Goal: Information Seeking & Learning: Learn about a topic

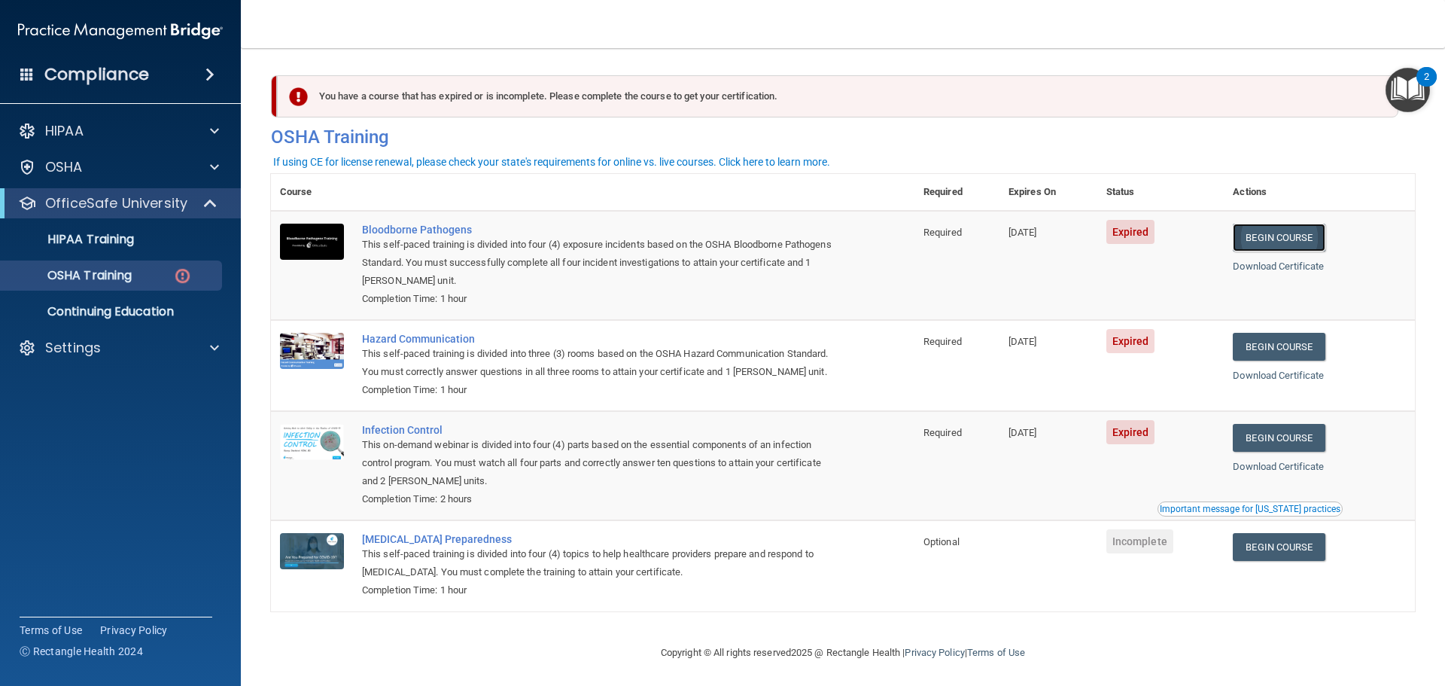
click at [1315, 230] on link "Begin Course" at bounding box center [1279, 238] width 92 height 28
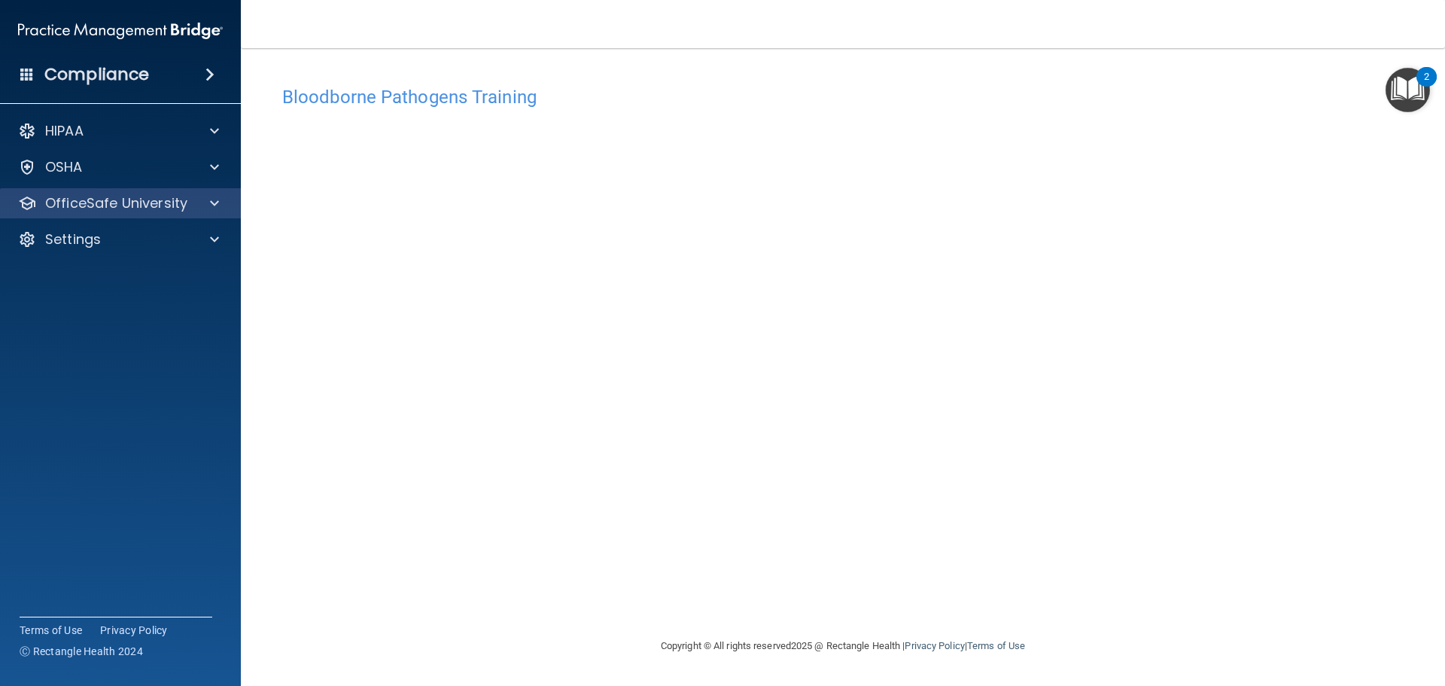
click at [202, 214] on div "OfficeSafe University" at bounding box center [121, 203] width 242 height 30
click at [209, 202] on div at bounding box center [212, 203] width 38 height 18
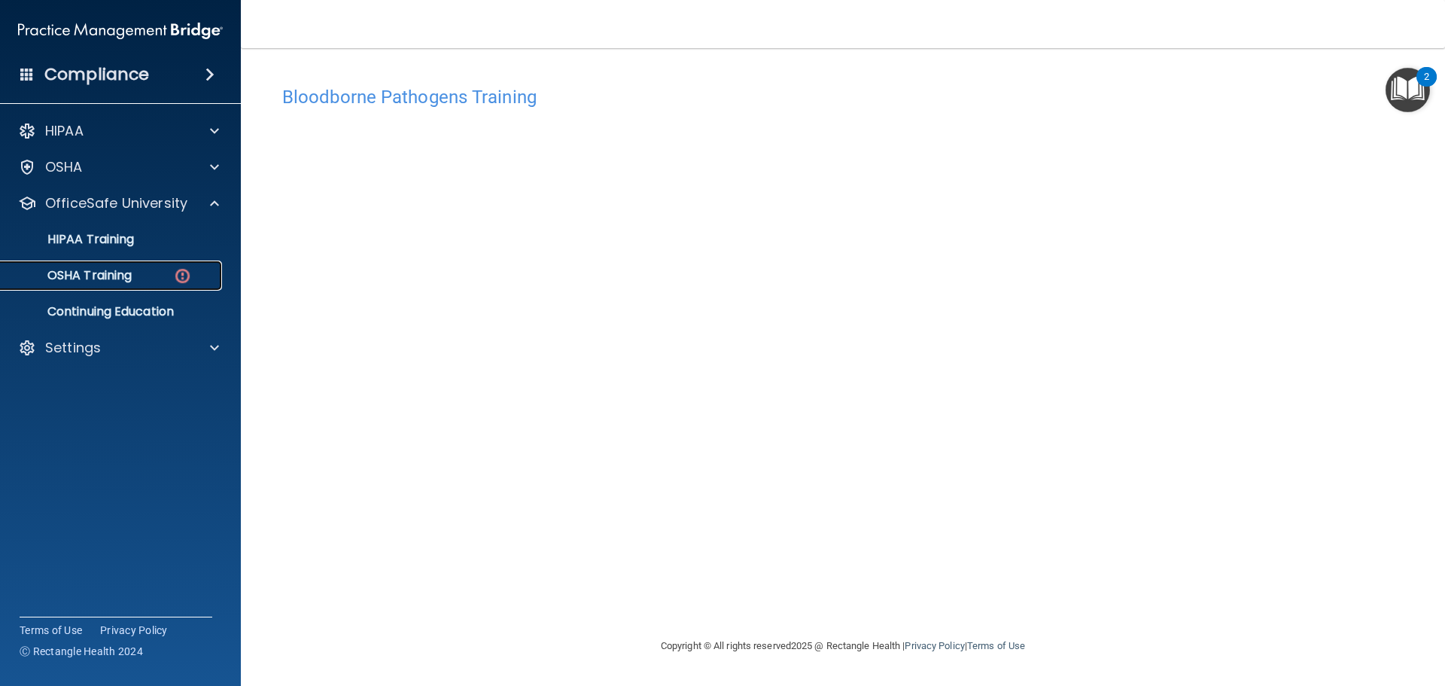
click at [186, 273] on img at bounding box center [182, 275] width 19 height 19
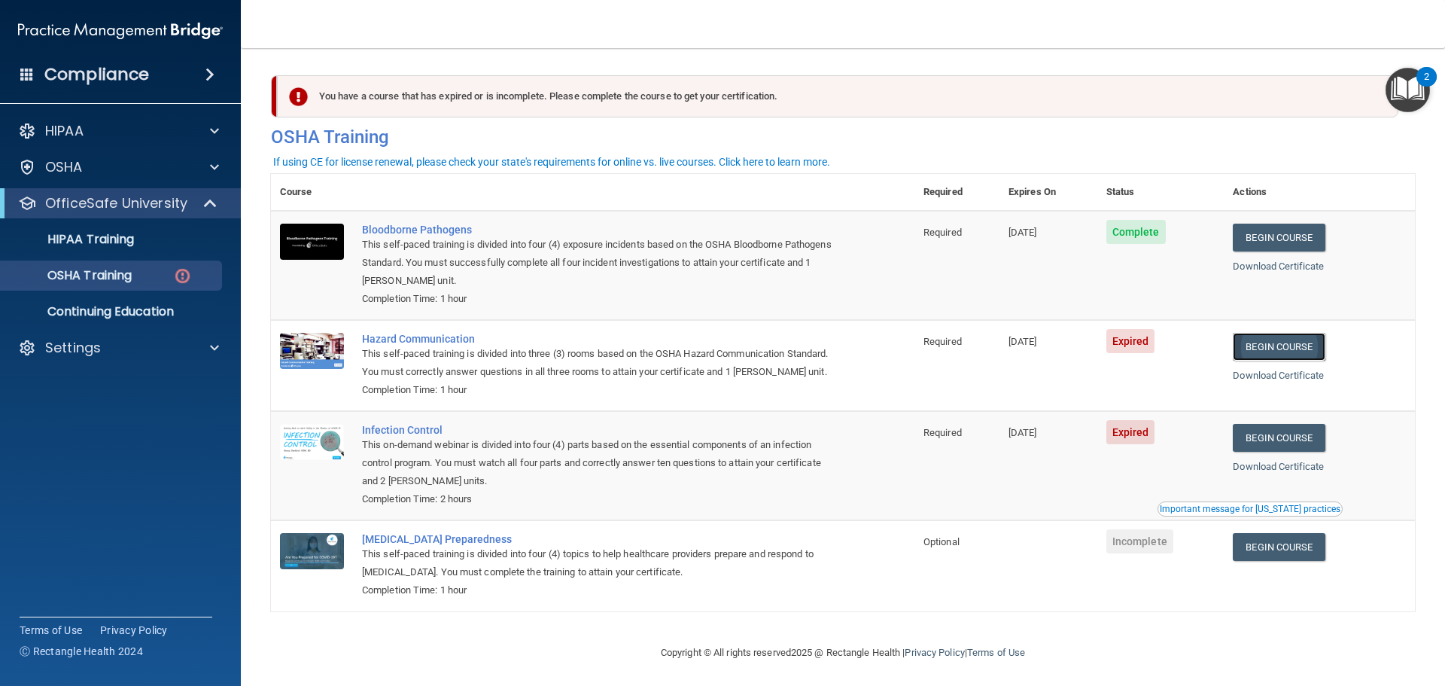
click at [1286, 347] on link "Begin Course" at bounding box center [1279, 347] width 92 height 28
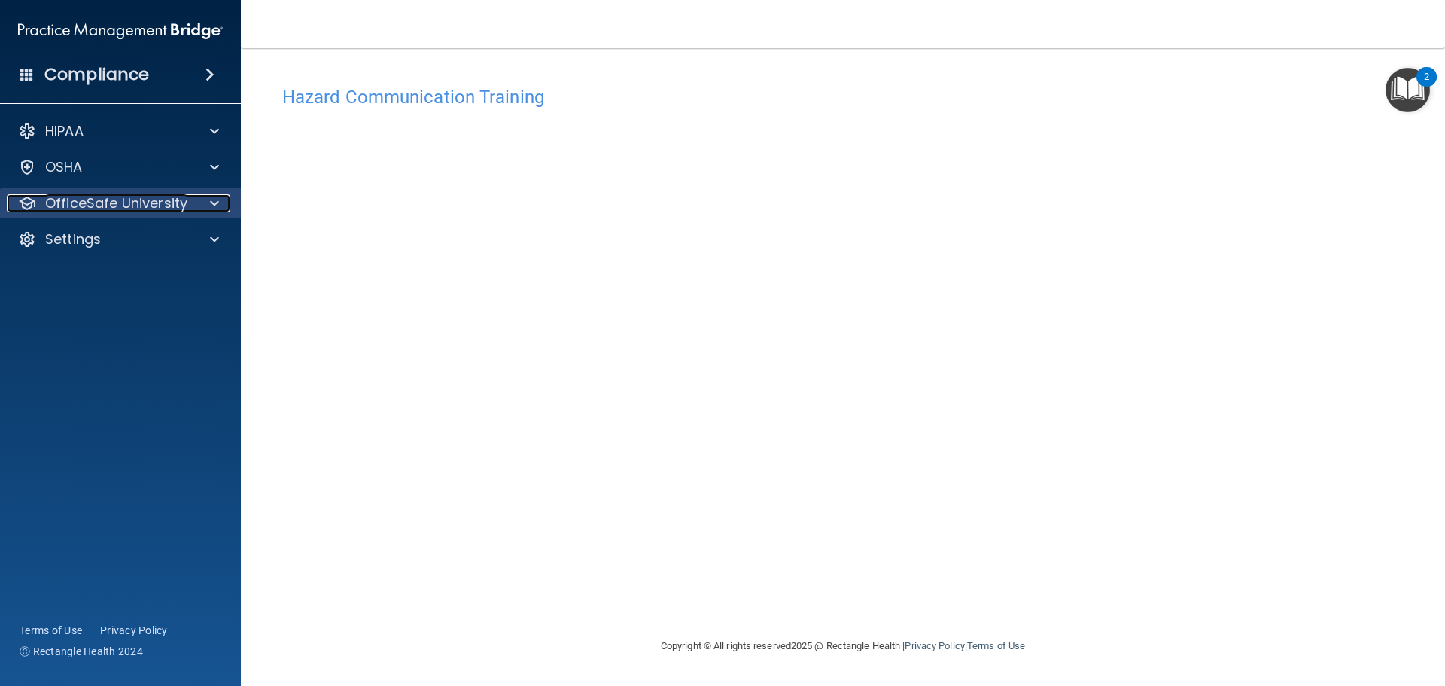
click at [152, 196] on p "OfficeSafe University" at bounding box center [116, 203] width 142 height 18
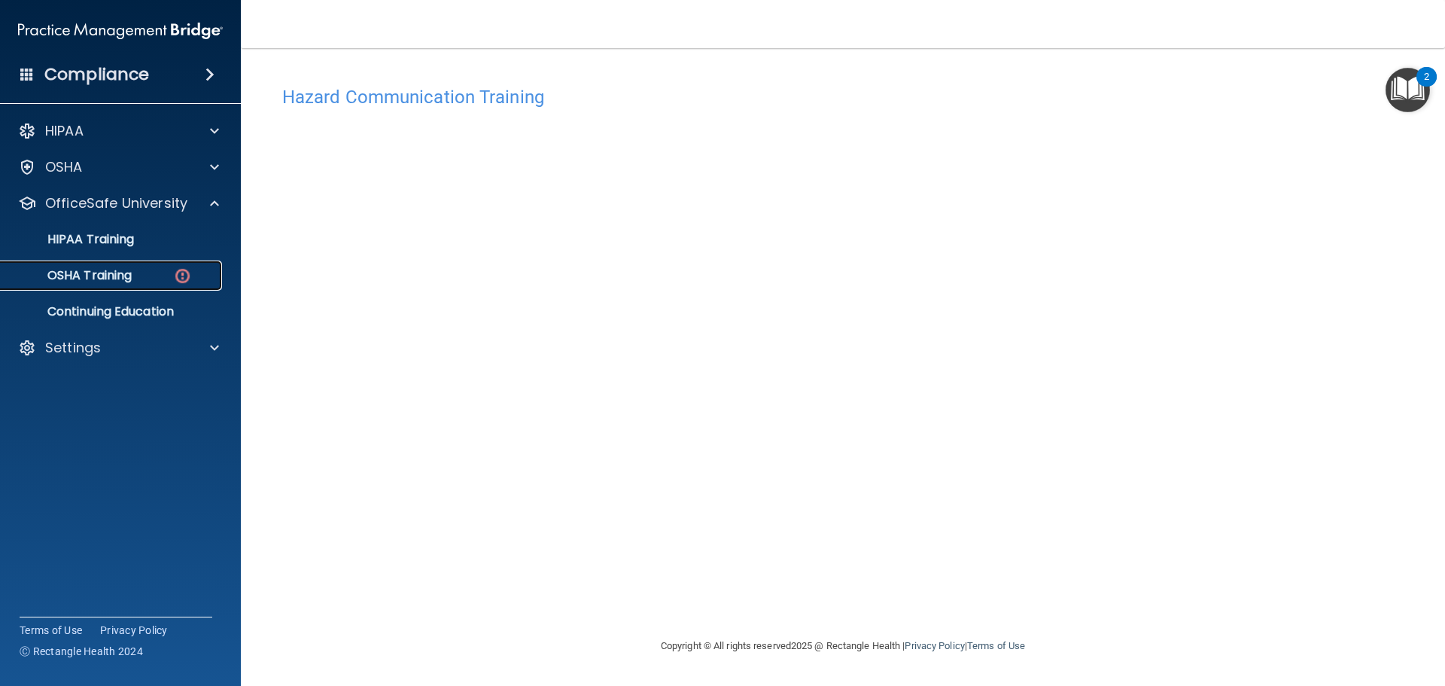
click at [141, 272] on div "OSHA Training" at bounding box center [112, 275] width 205 height 15
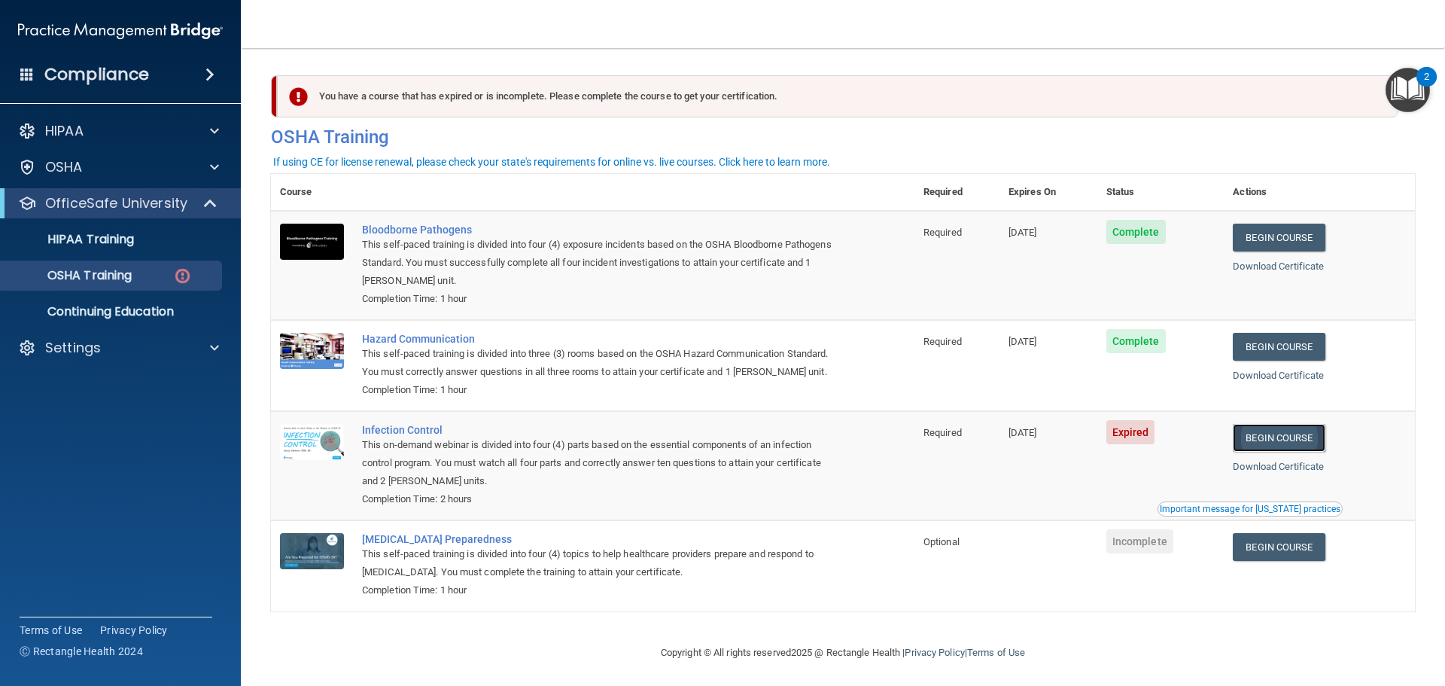
click at [1272, 452] on link "Begin Course" at bounding box center [1279, 438] width 92 height 28
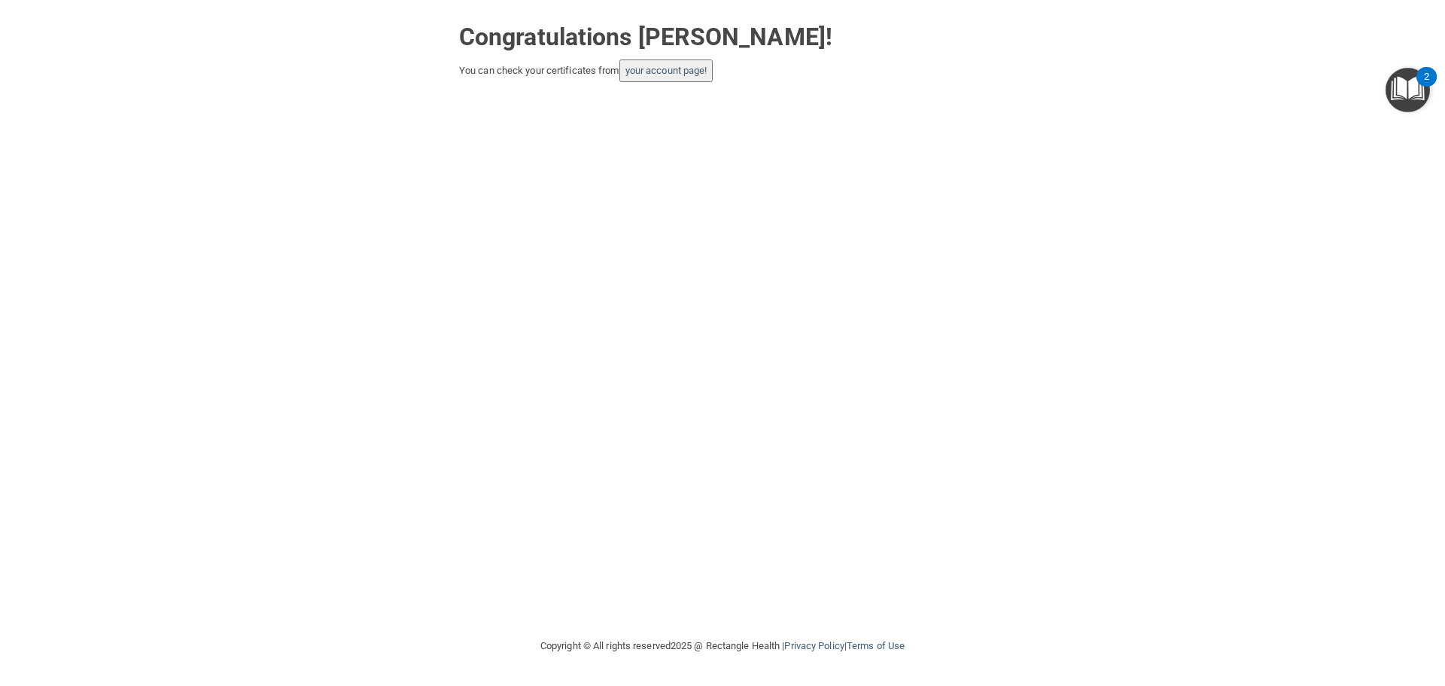
click at [671, 95] on div "Congratulations Dallas Wetzel! You can check your certificates from your accoun…" at bounding box center [722, 318] width 1385 height 607
click at [673, 77] on button "your account page!" at bounding box center [666, 70] width 94 height 23
click at [689, 74] on link "your account page!" at bounding box center [666, 70] width 82 height 11
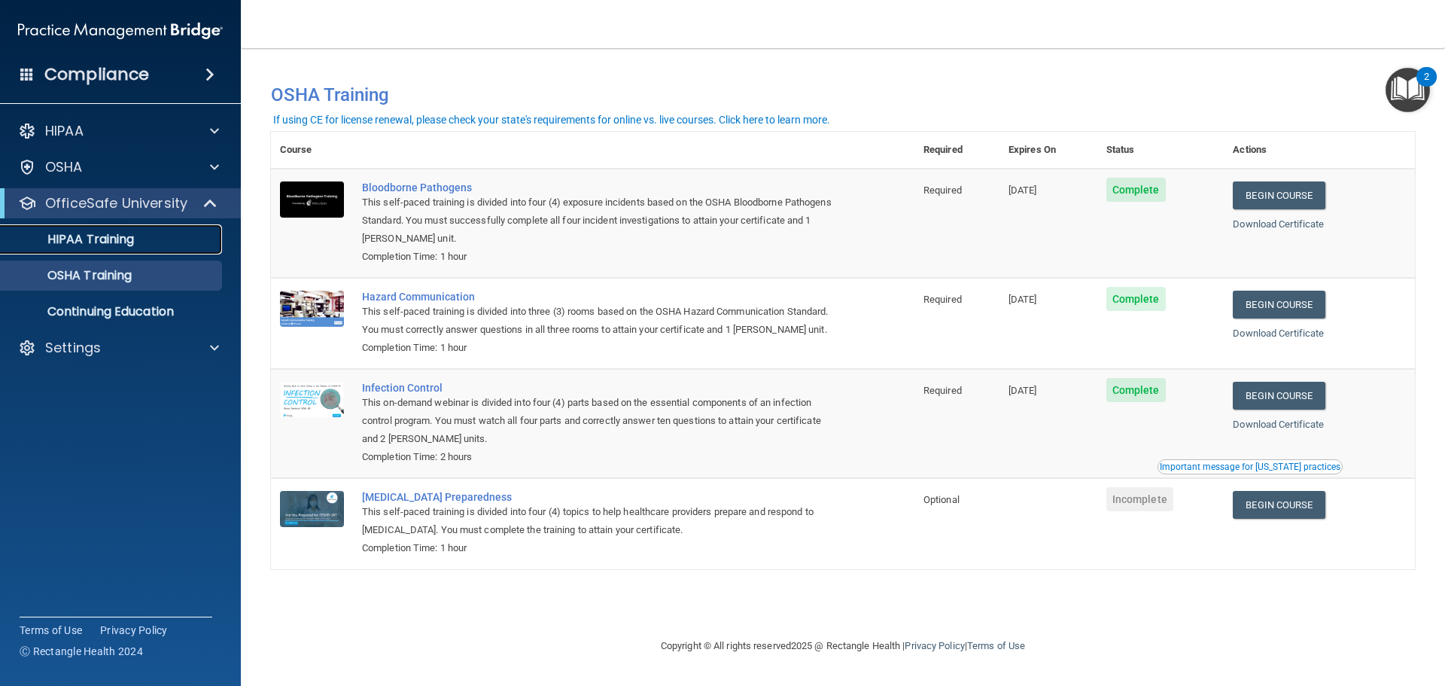
click at [127, 240] on p "HIPAA Training" at bounding box center [72, 239] width 124 height 15
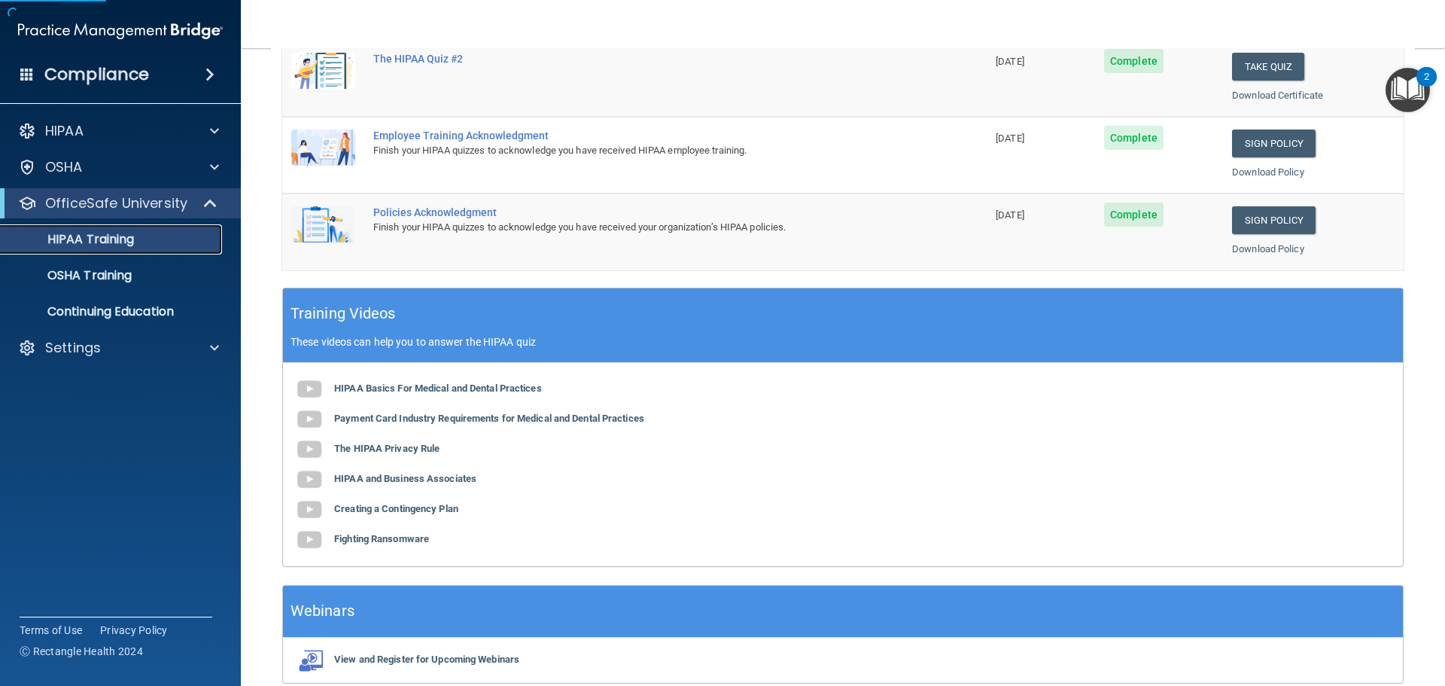
scroll to position [448, 0]
